Goal: Navigation & Orientation: Find specific page/section

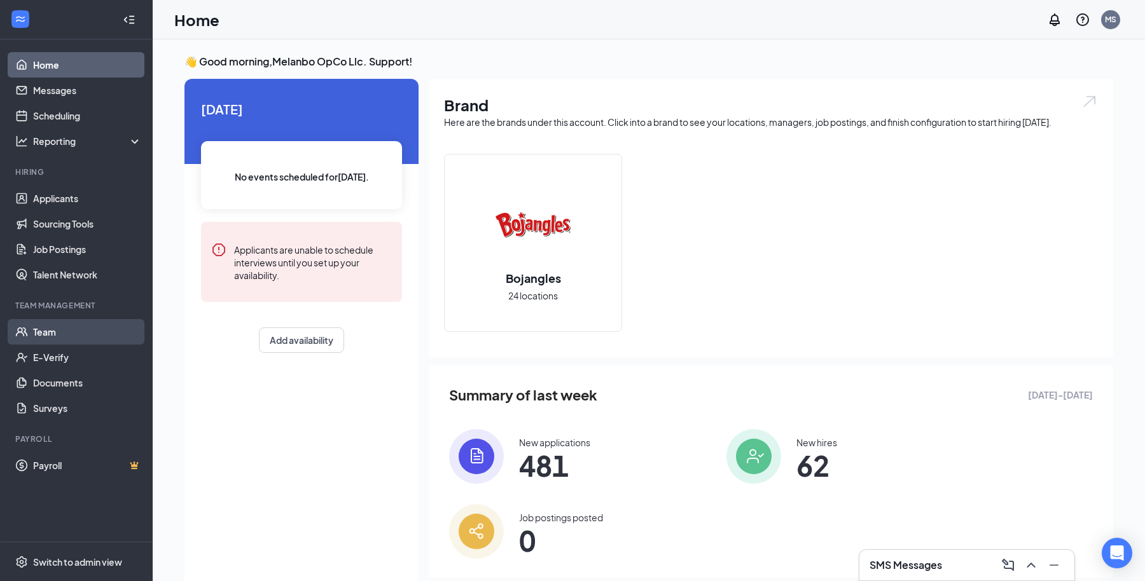
click at [85, 333] on link "Team" at bounding box center [87, 331] width 109 height 25
